Goal: Task Accomplishment & Management: Use online tool/utility

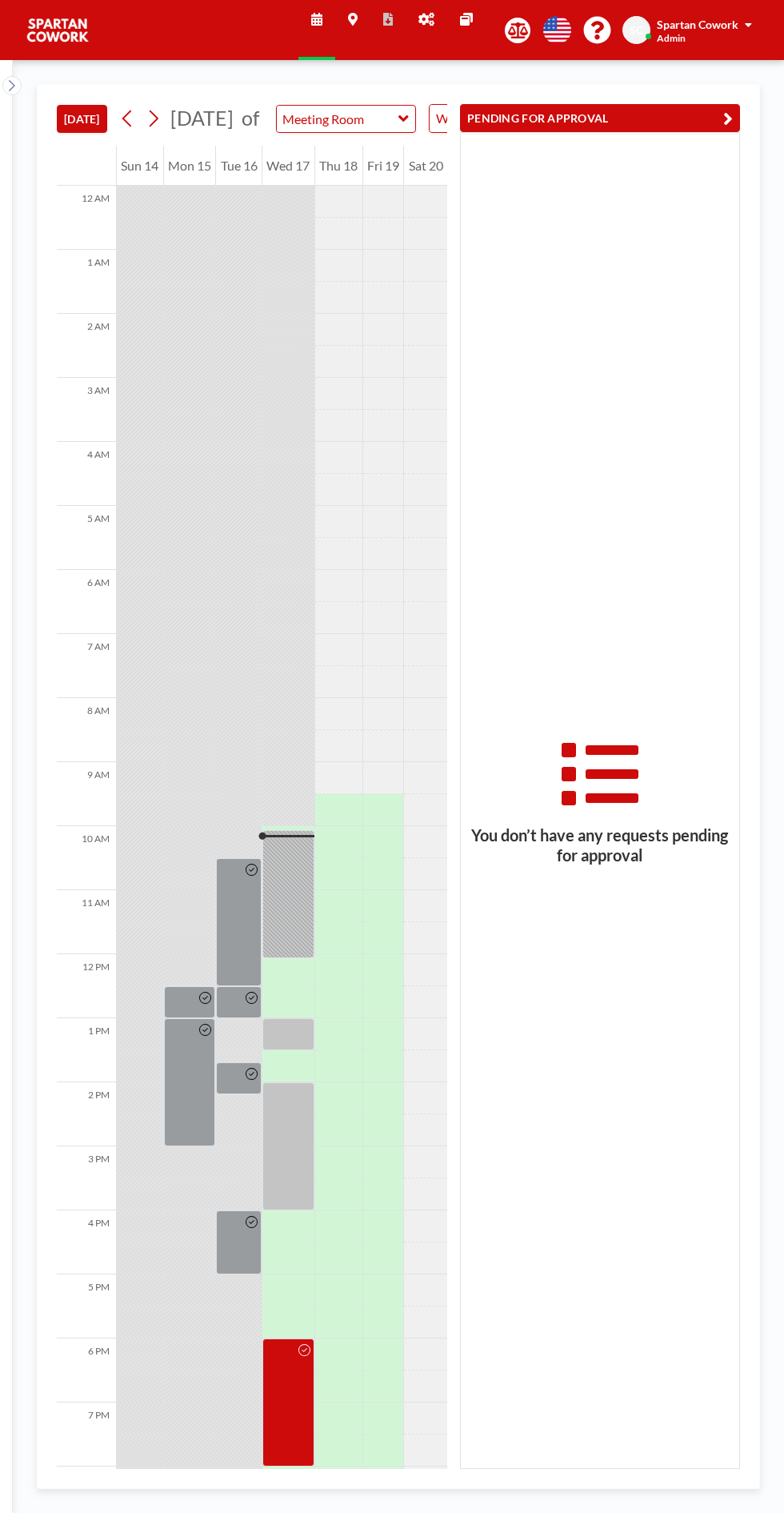
scroll to position [129, 0]
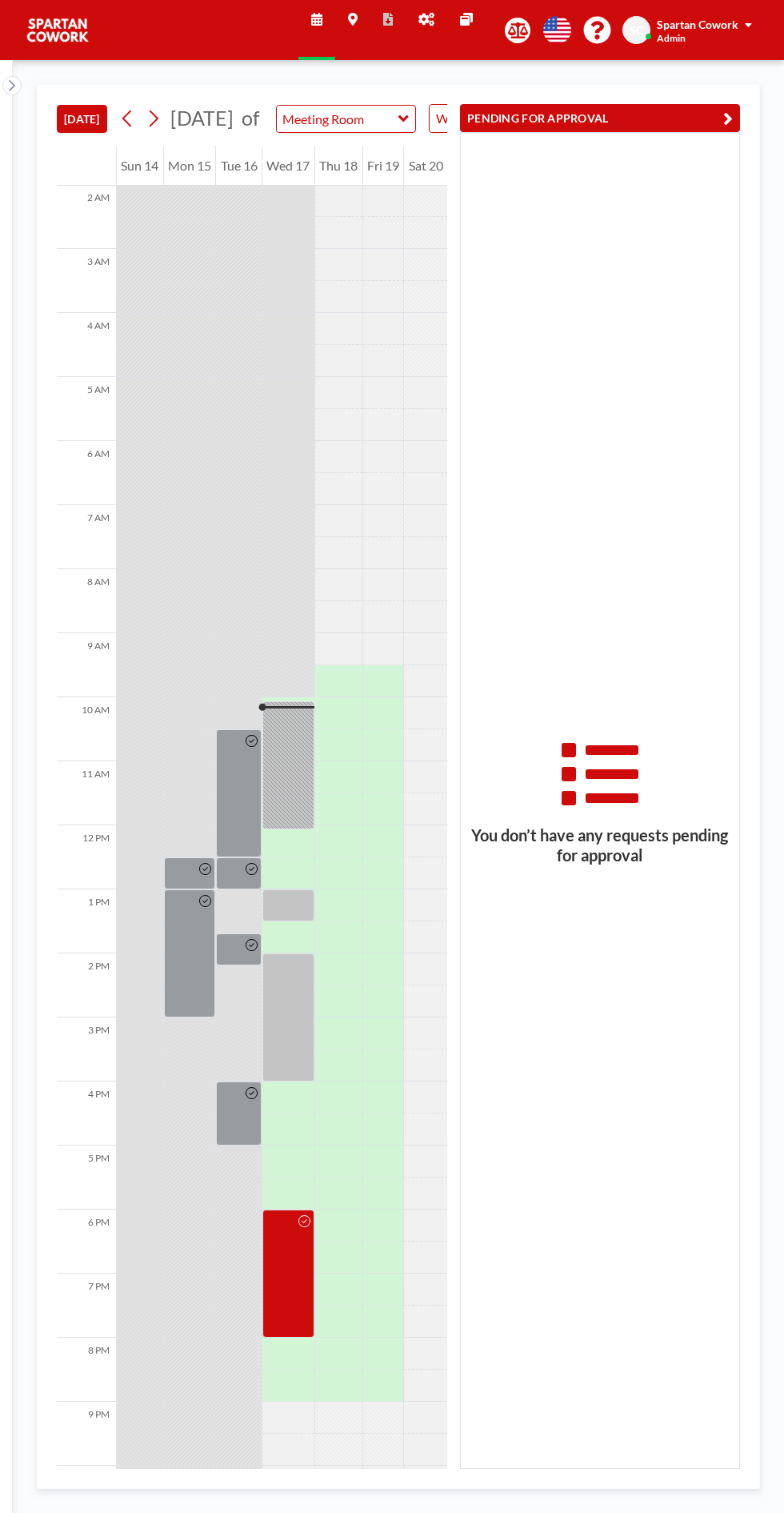
click at [281, 784] on div at bounding box center [289, 765] width 52 height 128
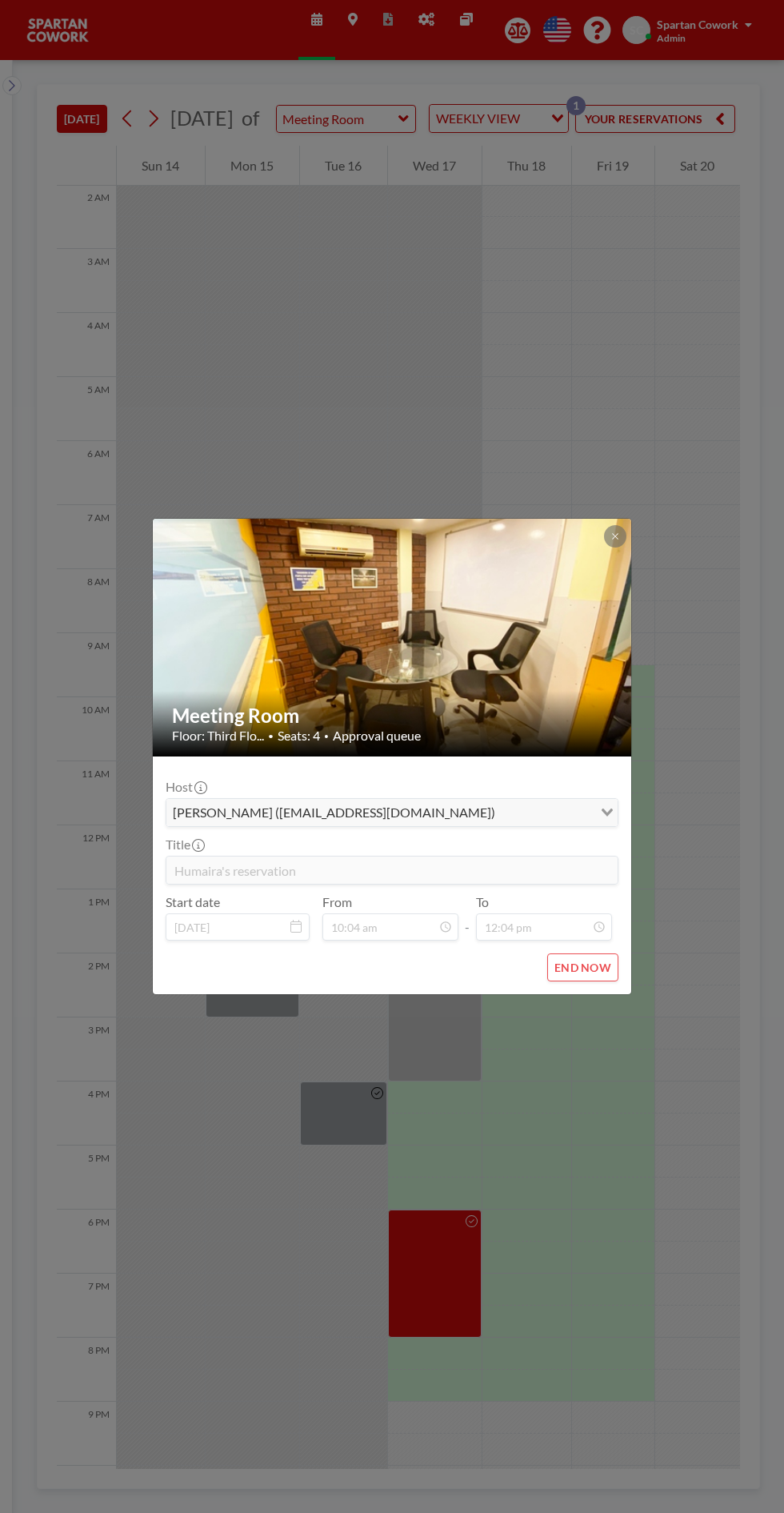
click at [577, 552] on img at bounding box center [392, 637] width 480 height 361
click at [621, 536] on button at bounding box center [615, 537] width 22 height 22
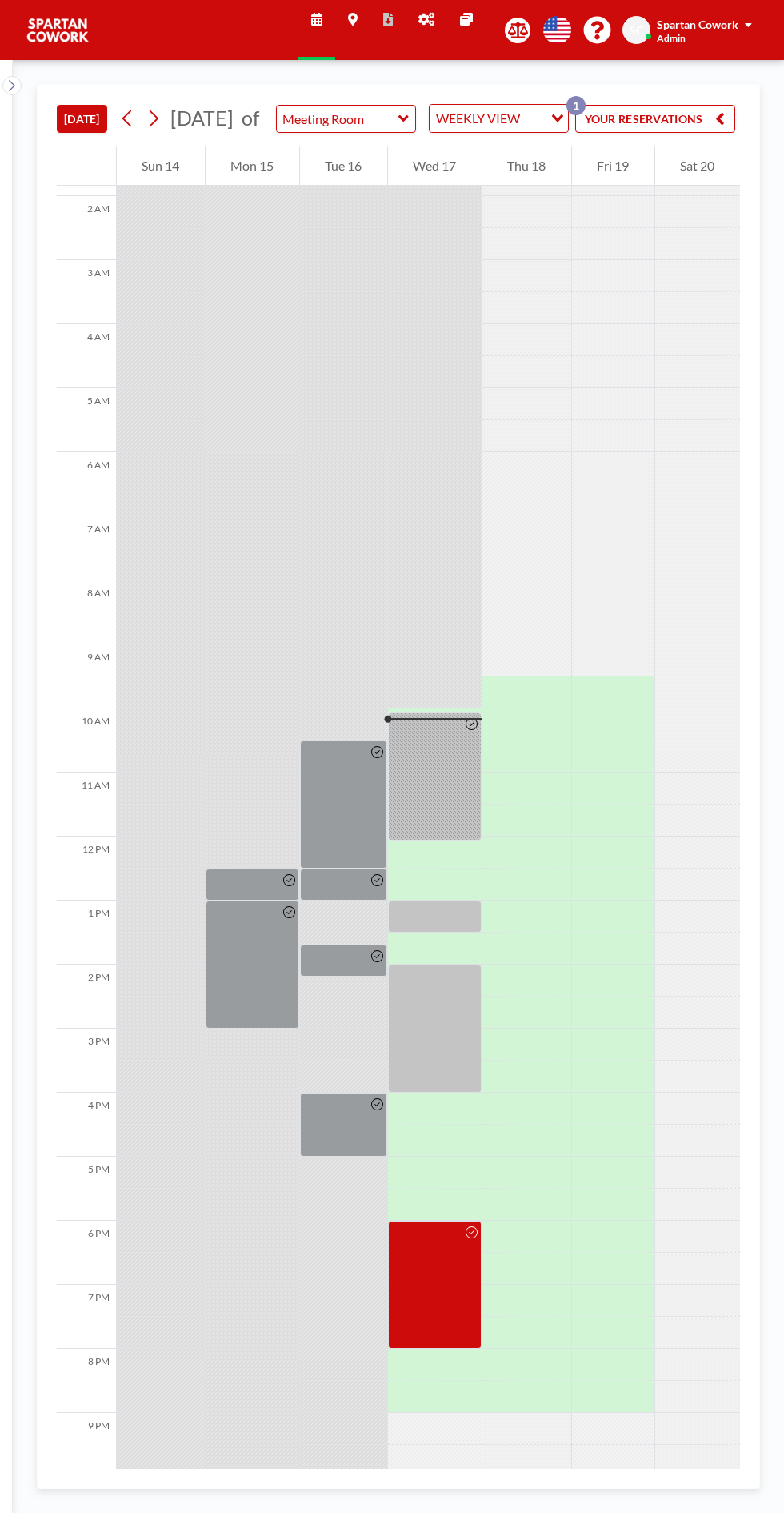
scroll to position [129, 0]
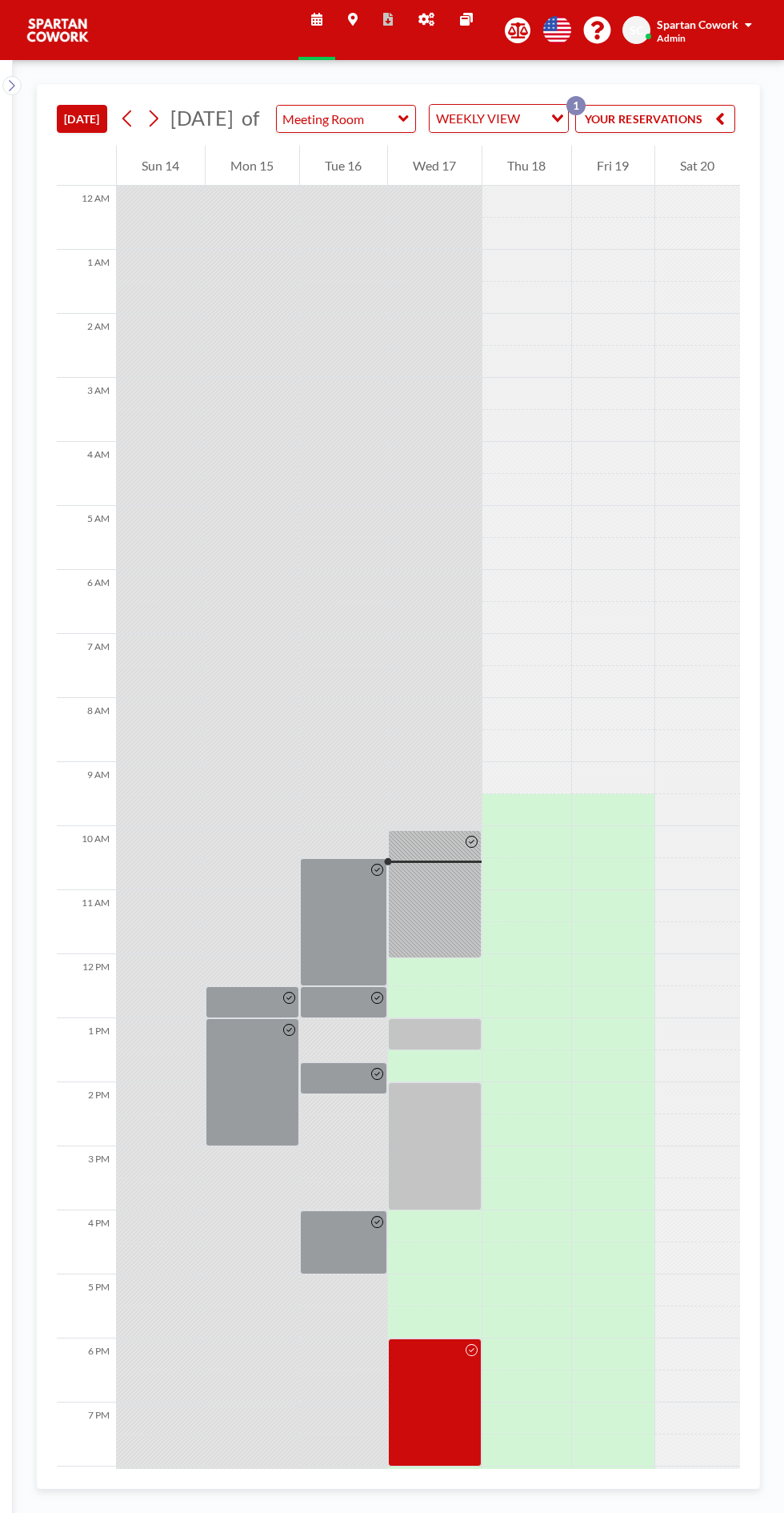
scroll to position [129, 0]
